Goal: Task Accomplishment & Management: Manage account settings

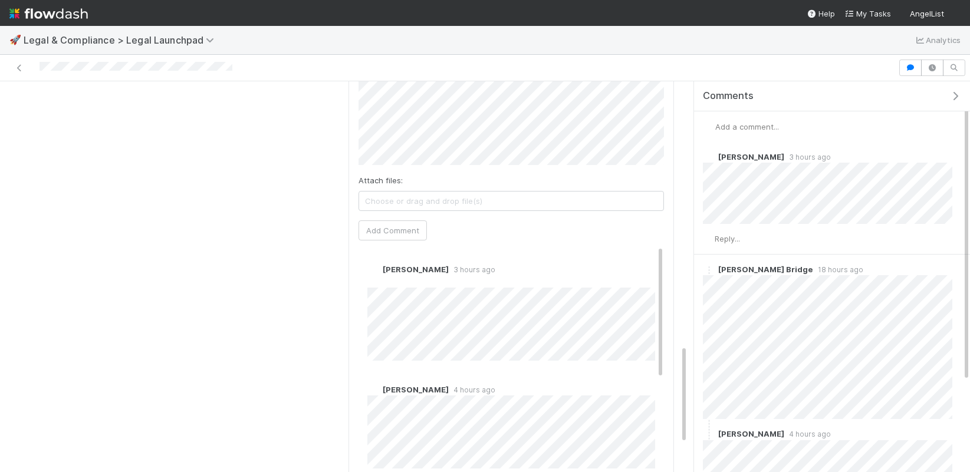
scroll to position [1153, 0]
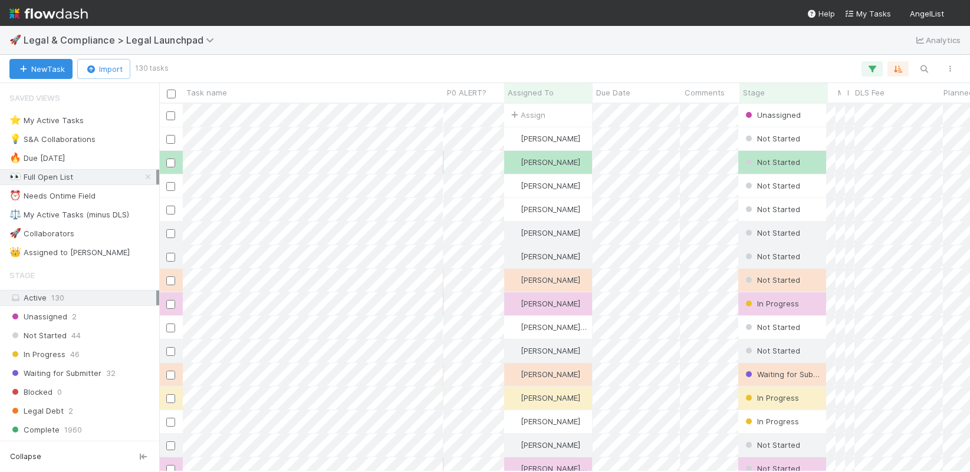
scroll to position [368, 811]
click at [73, 120] on div "⭐ My Active Tasks" at bounding box center [46, 120] width 74 height 15
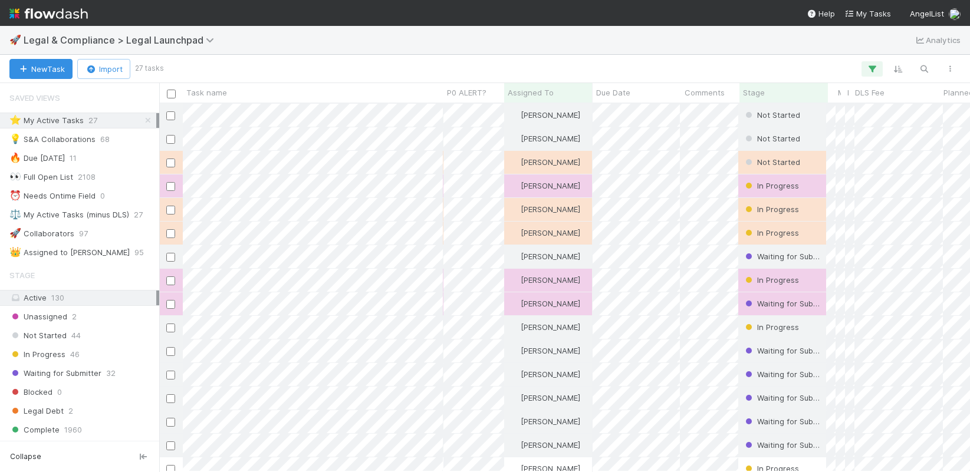
scroll to position [368, 811]
click at [743, 90] on span "Stage" at bounding box center [754, 93] width 22 height 12
click at [776, 113] on div "Sort First → Last" at bounding box center [810, 115] width 134 height 18
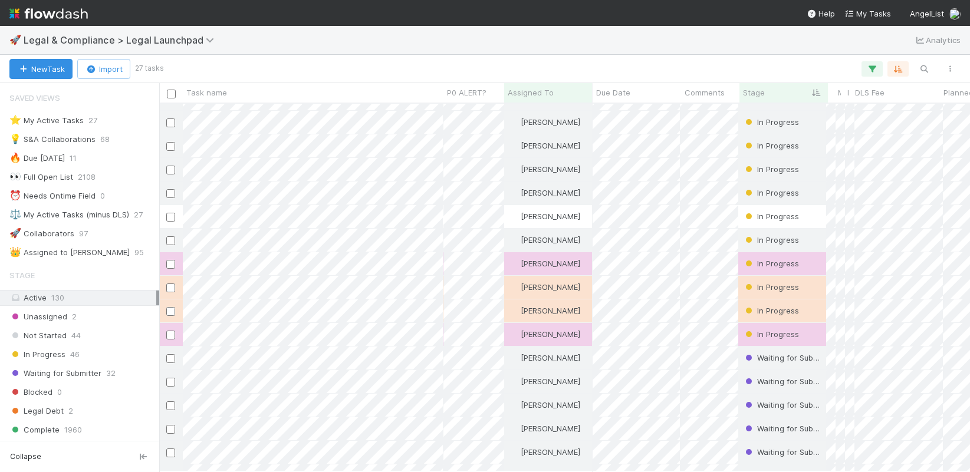
scroll to position [110, 0]
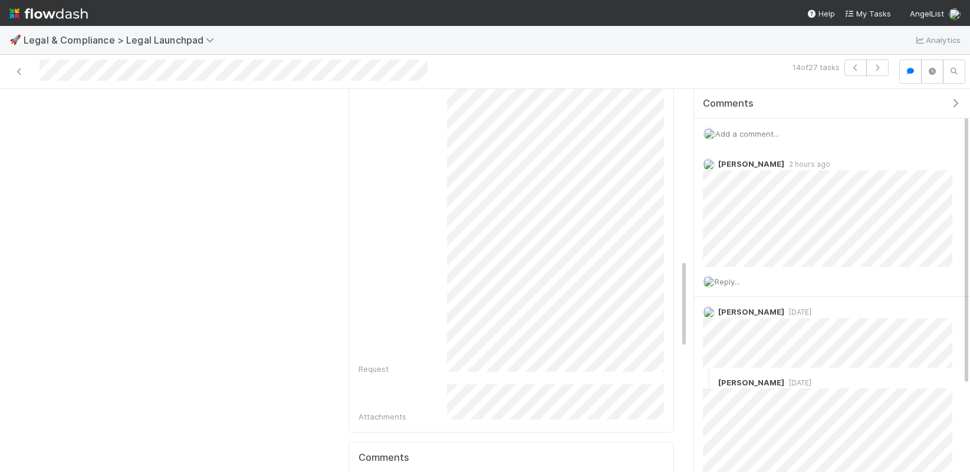
scroll to position [1114, 0]
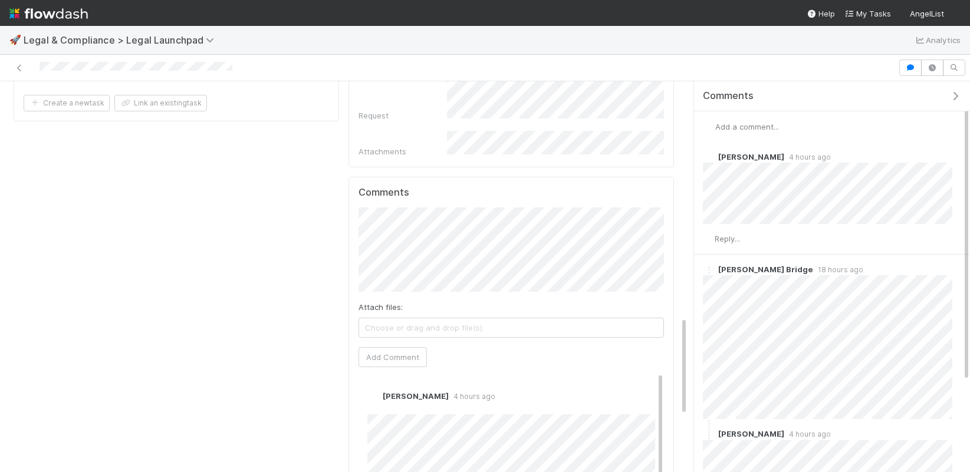
scroll to position [928, 0]
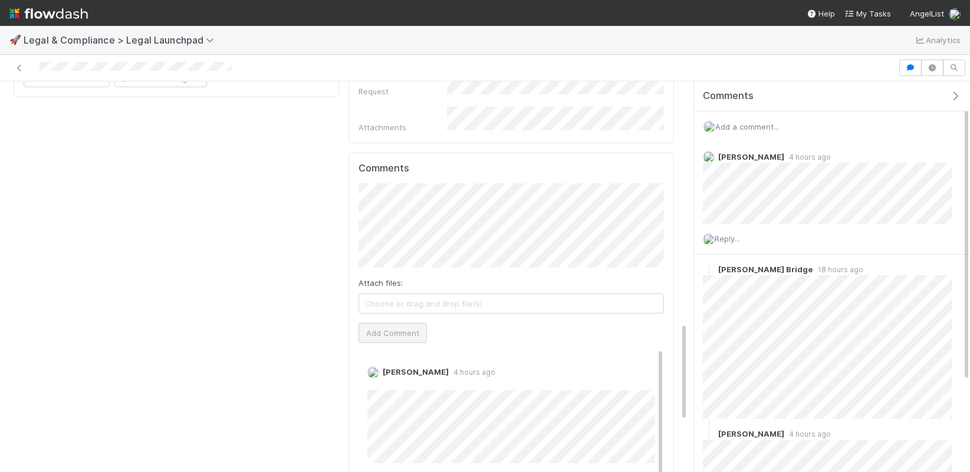
scroll to position [954, 0]
click at [406, 322] on button "Add Comment" at bounding box center [392, 332] width 68 height 20
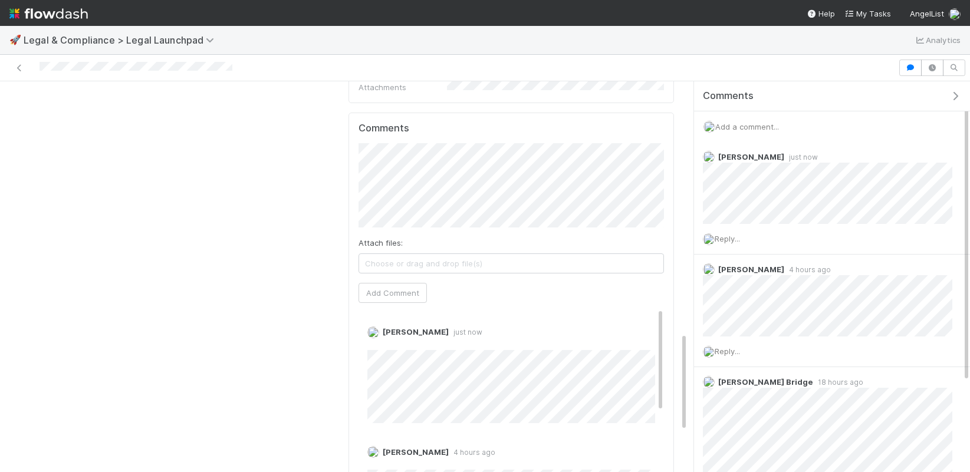
scroll to position [993, 0]
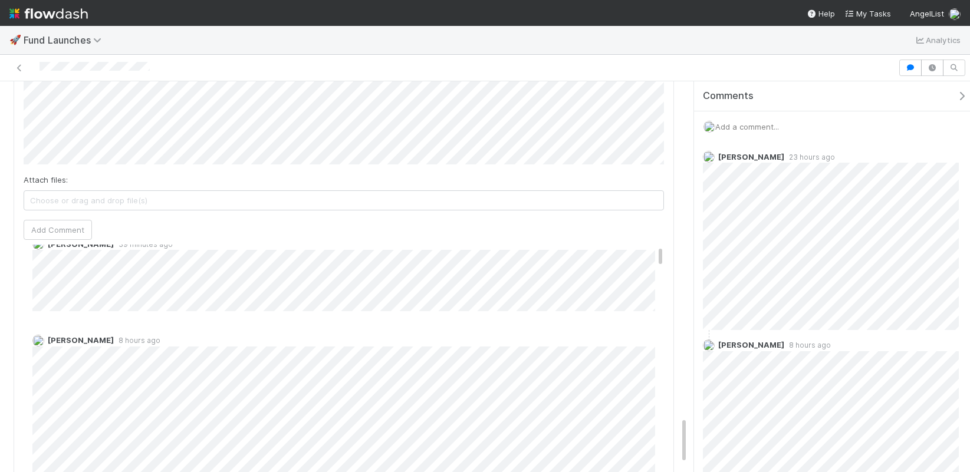
scroll to position [26, 0]
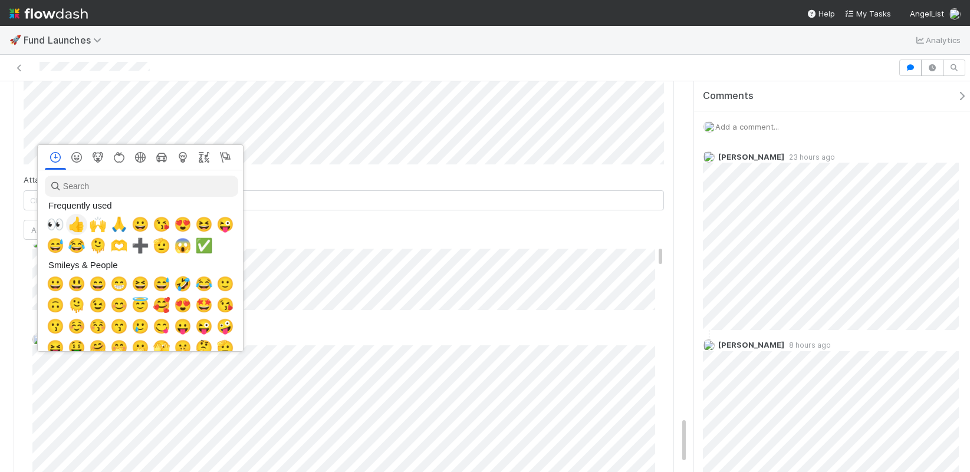
click at [55, 222] on span "👀" at bounding box center [56, 224] width 18 height 17
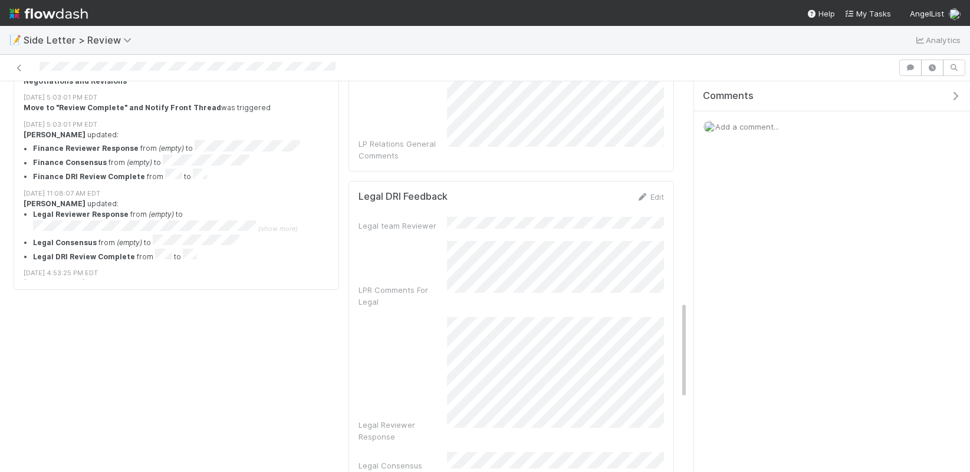
scroll to position [871, 0]
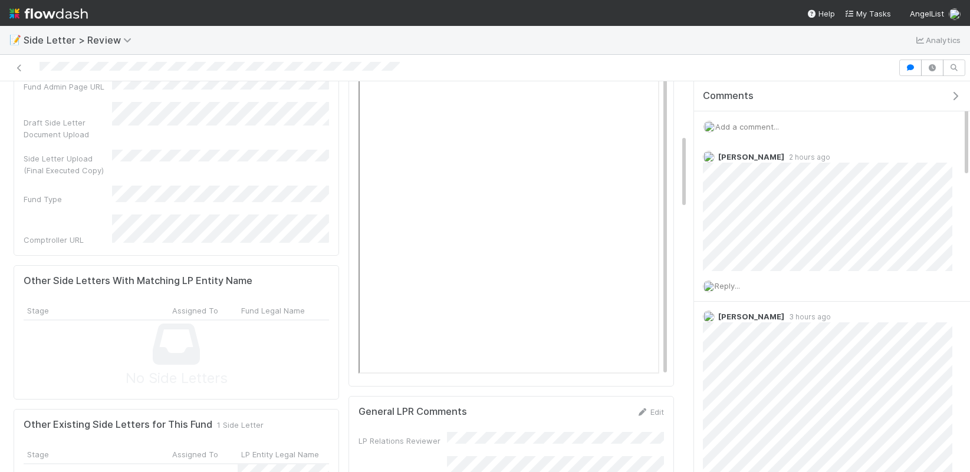
scroll to position [281, 0]
